Goal: Task Accomplishment & Management: Use online tool/utility

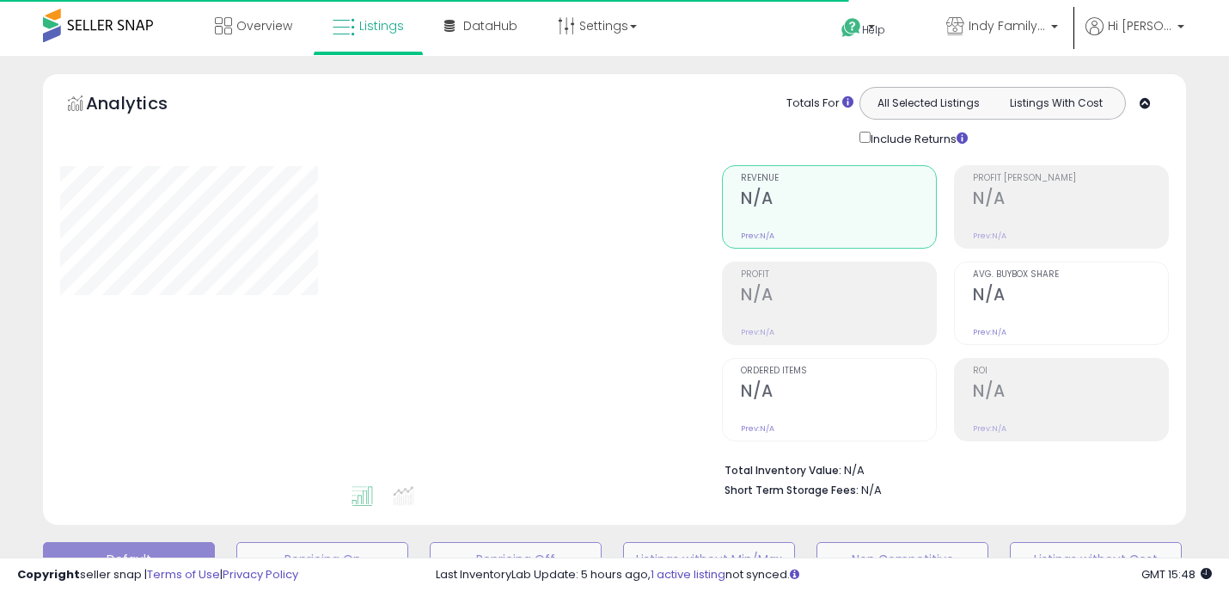
type input "**********"
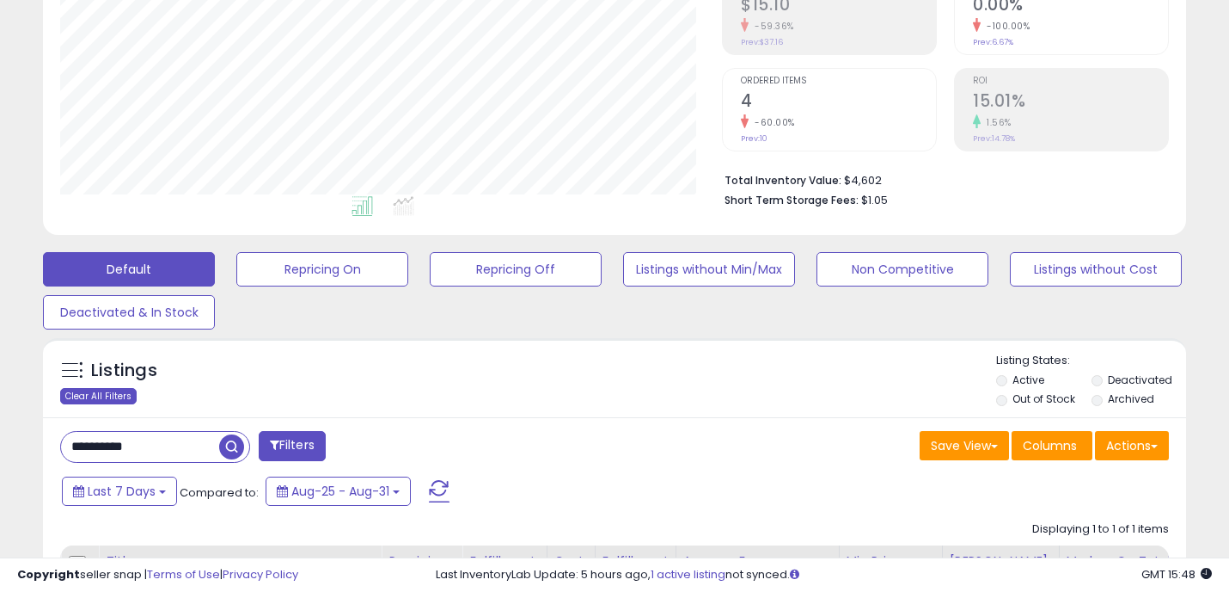
scroll to position [352, 662]
click at [91, 392] on div "Clear All Filters" at bounding box center [98, 396] width 77 height 16
click at [1157, 444] on span at bounding box center [1154, 445] width 7 height 3
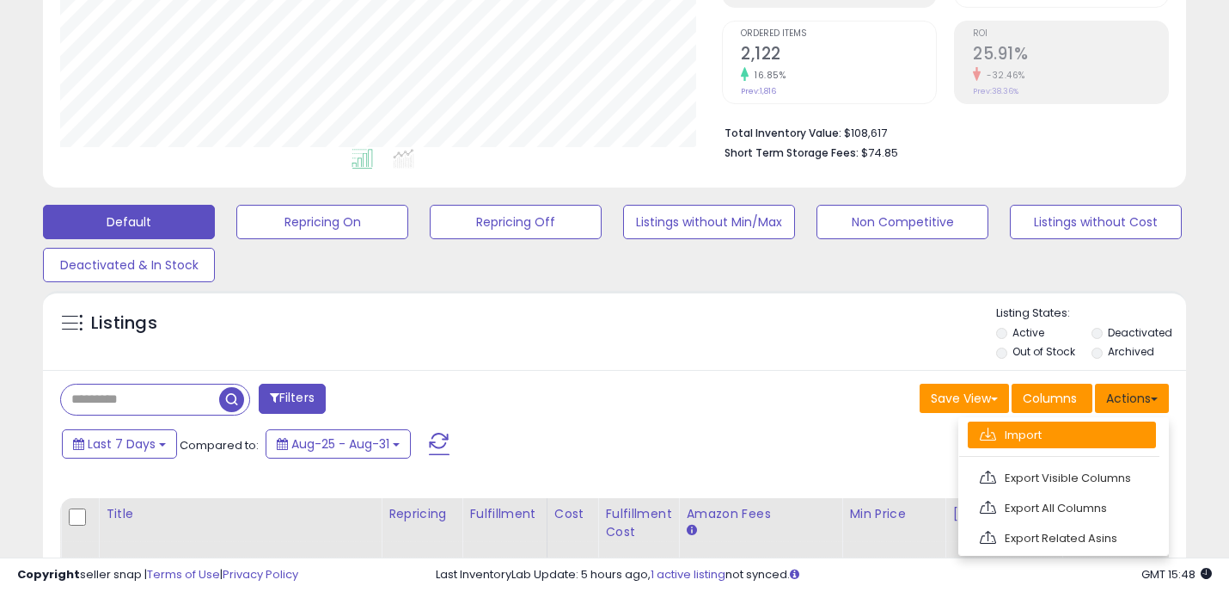
scroll to position [340, 0]
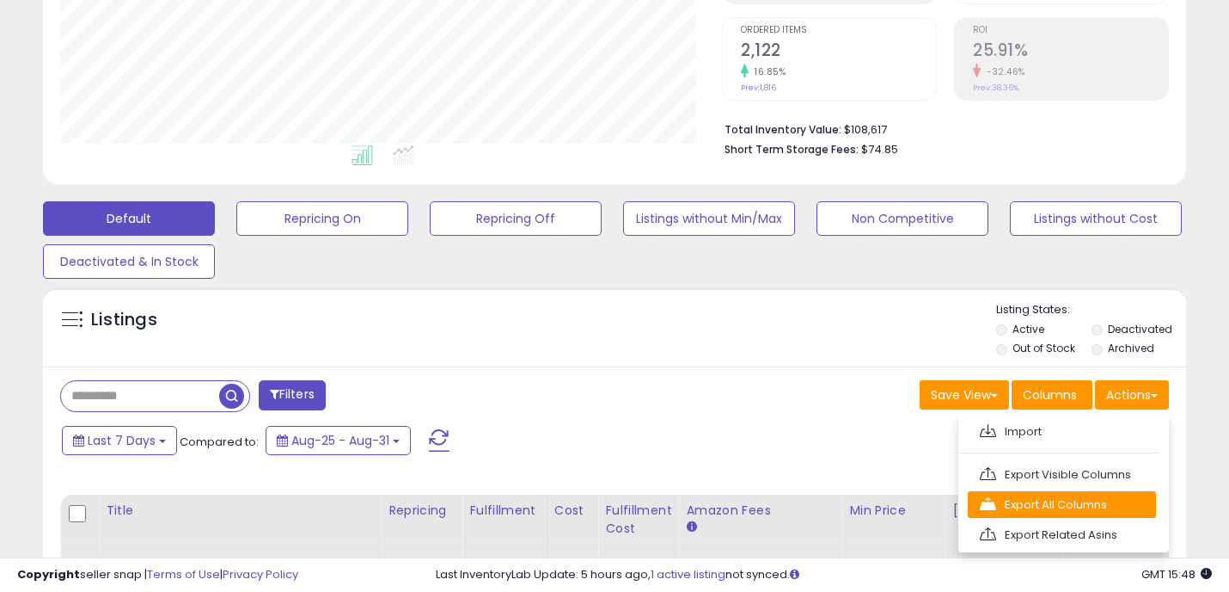
click at [1071, 500] on link "Export All Columns" at bounding box center [1062, 504] width 188 height 27
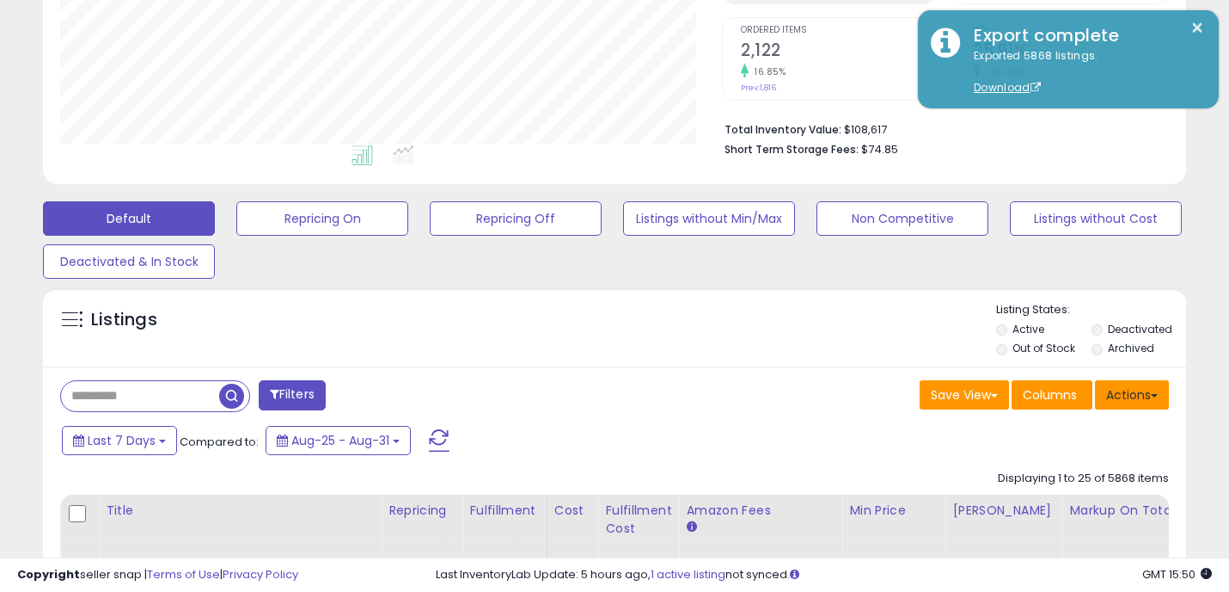
click at [1163, 396] on button "Actions" at bounding box center [1132, 394] width 74 height 29
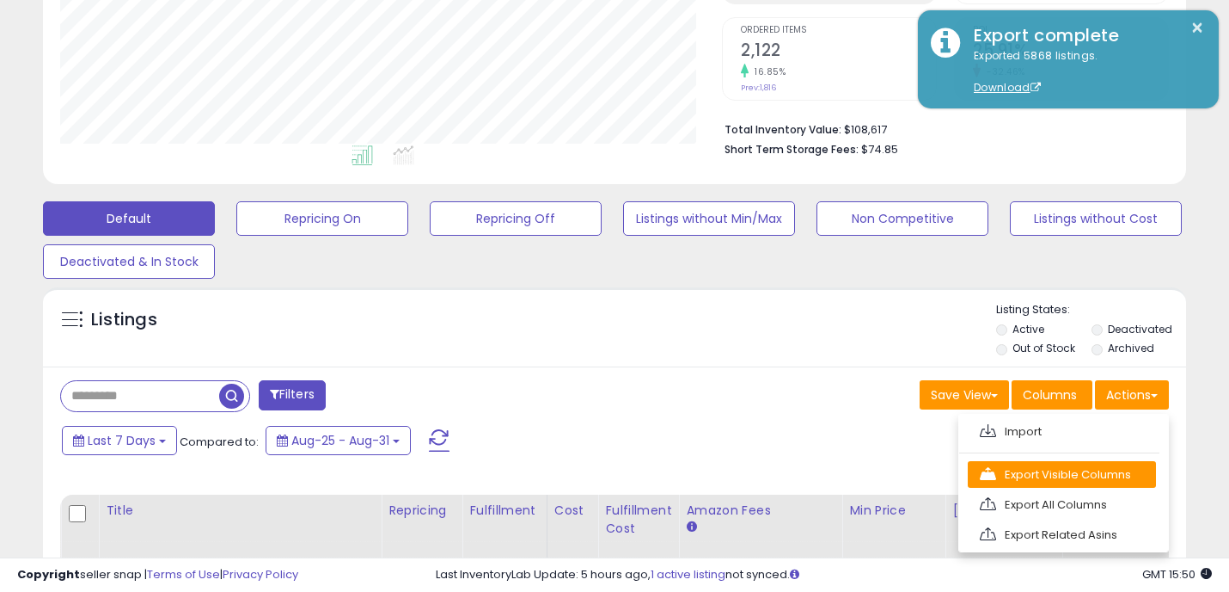
click at [1064, 474] on link "Export Visible Columns" at bounding box center [1062, 474] width 188 height 27
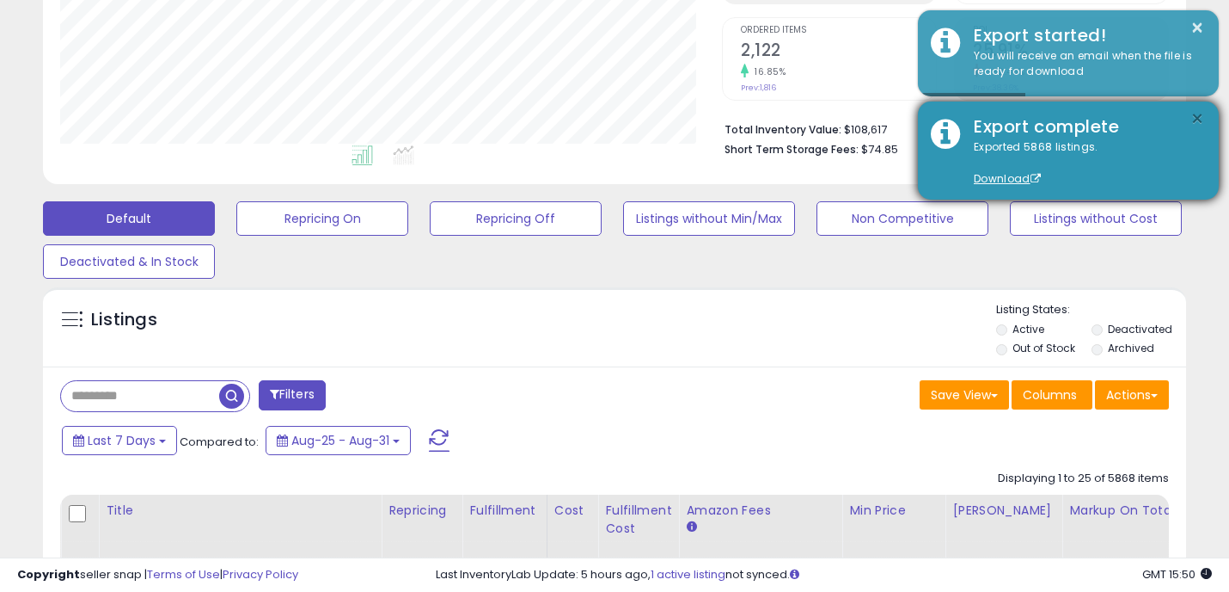
click at [1198, 113] on button "×" at bounding box center [1198, 118] width 14 height 21
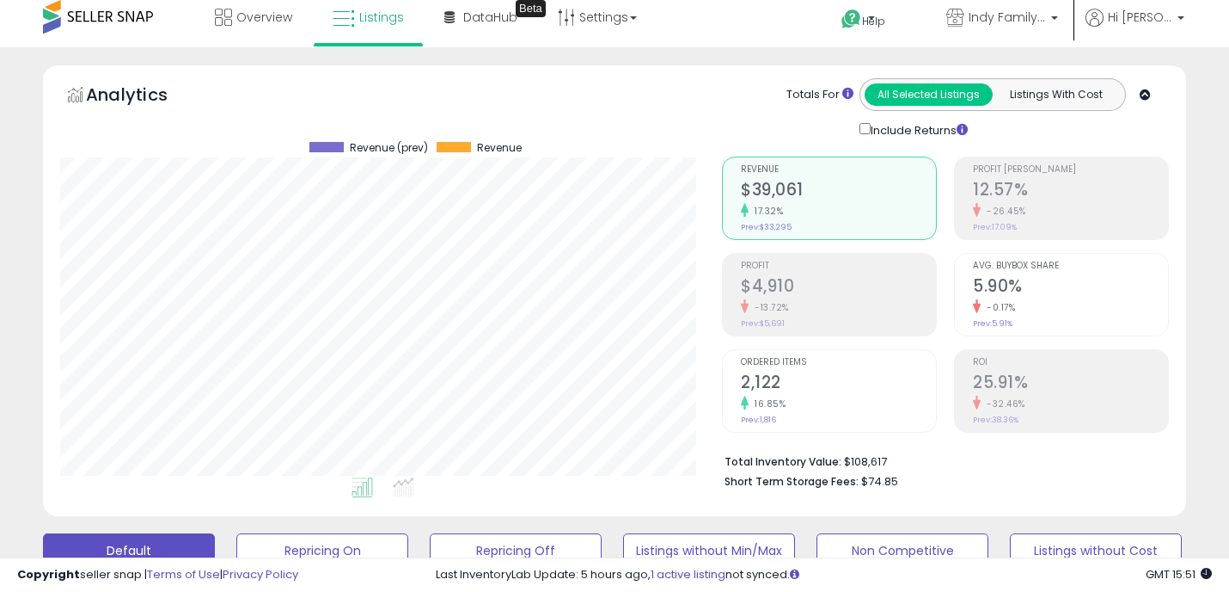
scroll to position [0, 0]
